Goal: Ask a question

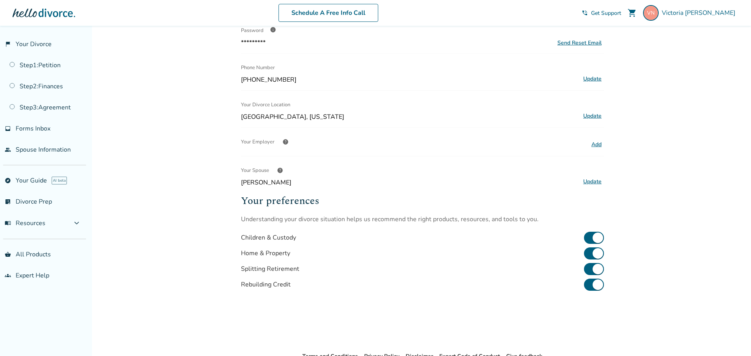
scroll to position [111, 0]
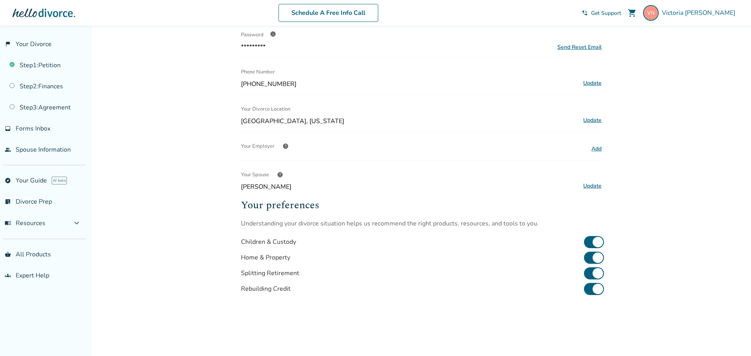
click at [621, 10] on span "Get Support" at bounding box center [606, 12] width 30 height 7
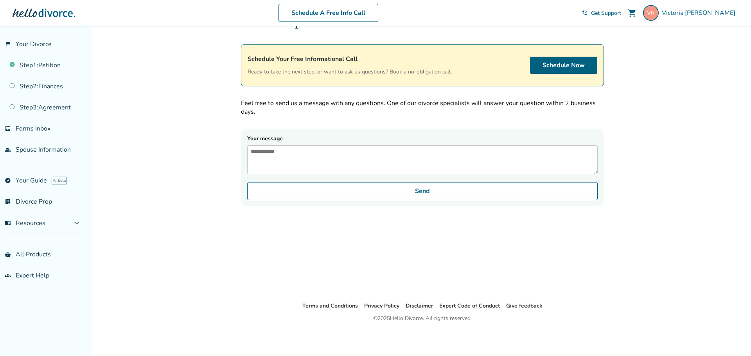
click at [304, 165] on textarea "Your message" at bounding box center [422, 159] width 350 height 29
type textarea "**********"
